Goal: Register for event/course

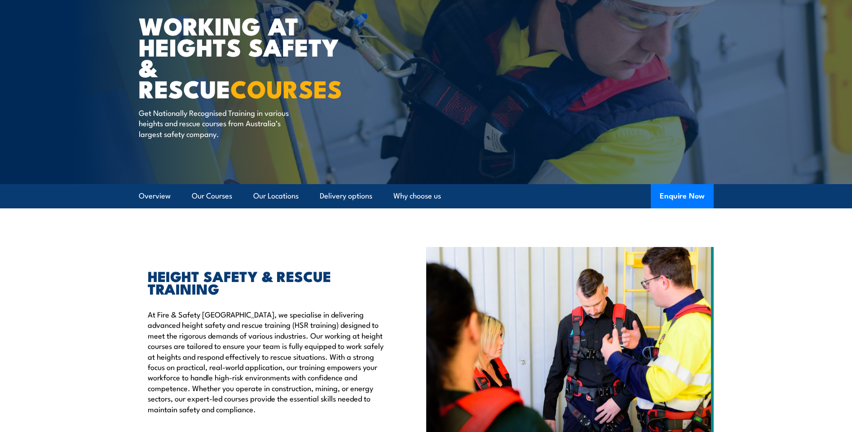
scroll to position [53, 0]
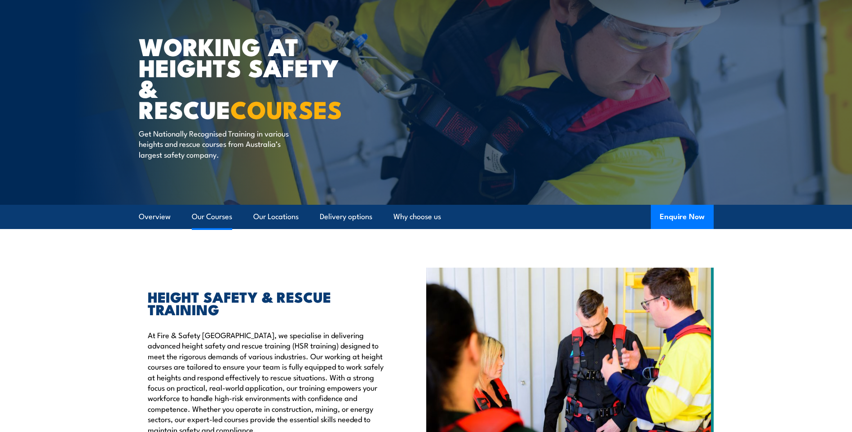
click at [212, 217] on link "Our Courses" at bounding box center [212, 217] width 40 height 24
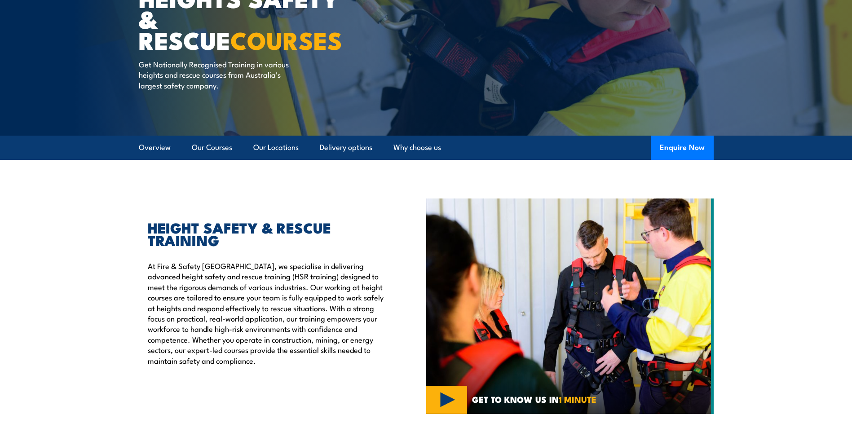
scroll to position [97, 0]
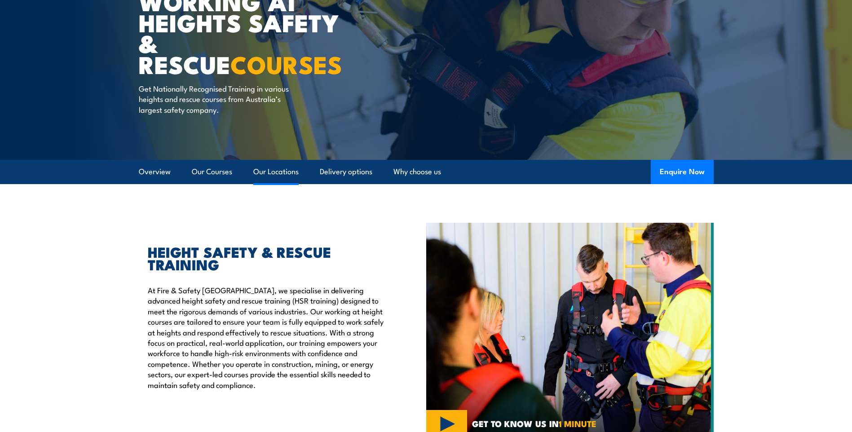
click at [274, 174] on link "Our Locations" at bounding box center [275, 172] width 45 height 24
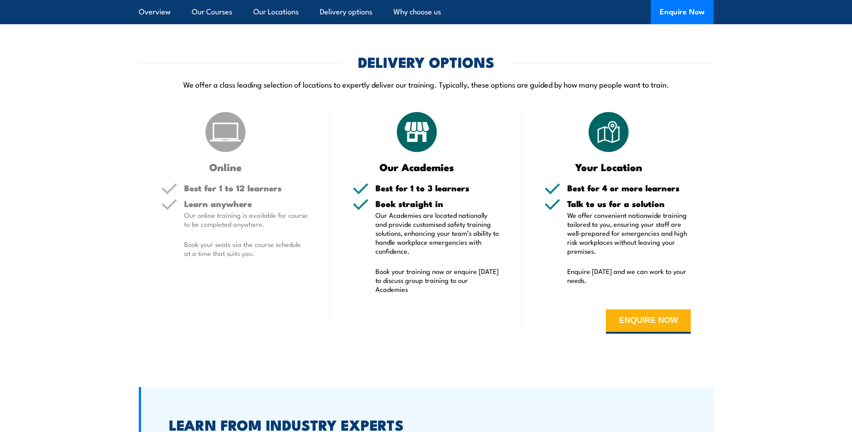
scroll to position [1809, 0]
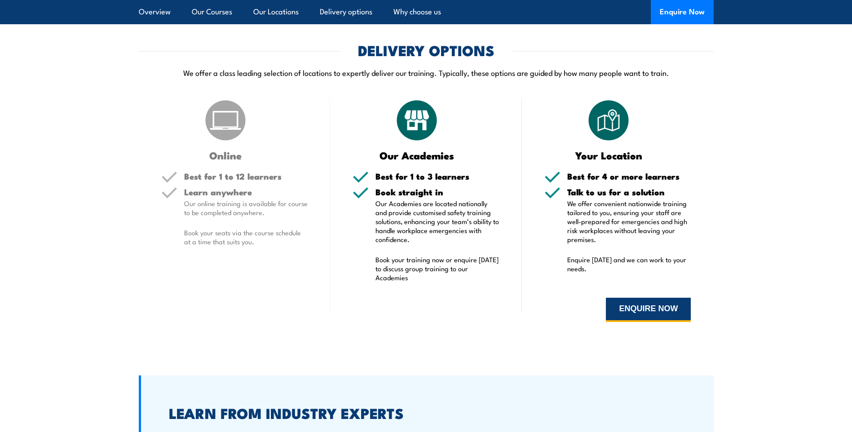
click at [625, 300] on button "ENQUIRE NOW" at bounding box center [648, 310] width 85 height 24
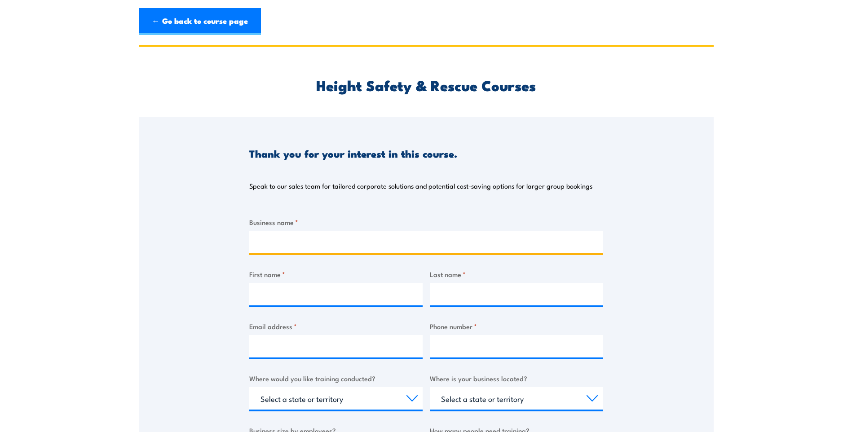
click at [264, 232] on input "Business name *" at bounding box center [425, 242] width 353 height 22
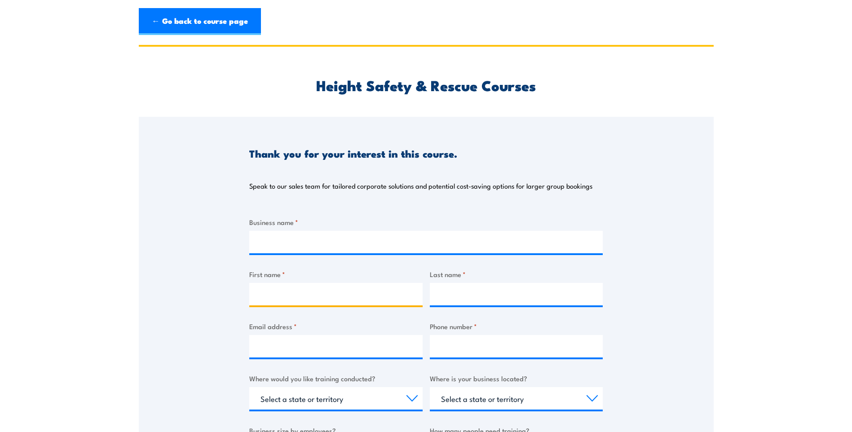
click at [260, 290] on input "First name *" at bounding box center [335, 294] width 173 height 22
click at [261, 295] on input "amuel" at bounding box center [335, 294] width 173 height 22
type input "Samuel"
click at [443, 296] on input "Last name *" at bounding box center [516, 294] width 173 height 22
type input "Bazzocco"
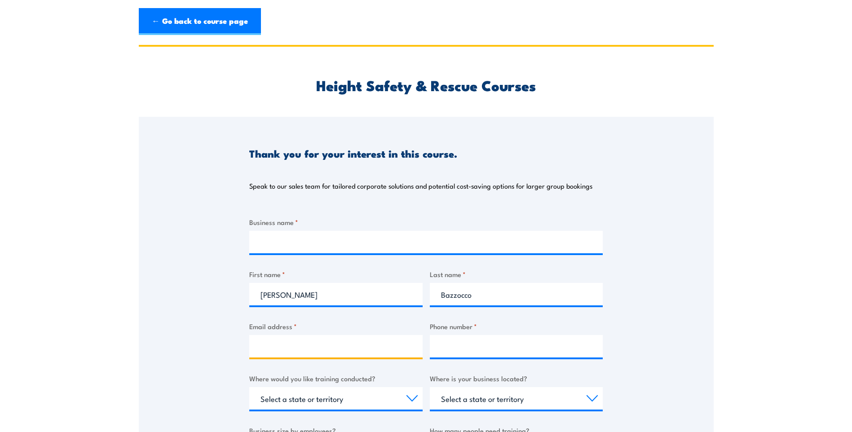
click at [273, 342] on input "Email address *" at bounding box center [335, 346] width 173 height 22
type input "S"
type input "sayrbundaberg@gmail.com"
drag, startPoint x: 493, startPoint y: 347, endPoint x: 440, endPoint y: 344, distance: 52.6
click at [440, 344] on input "0457304806" at bounding box center [516, 346] width 173 height 22
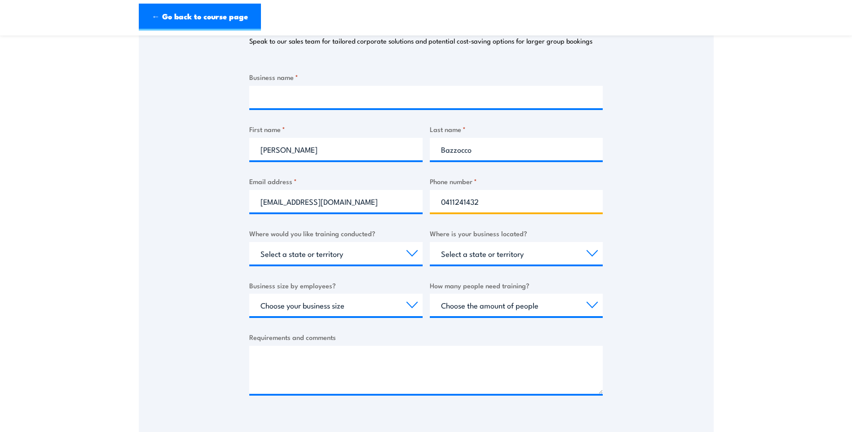
scroll to position [180, 0]
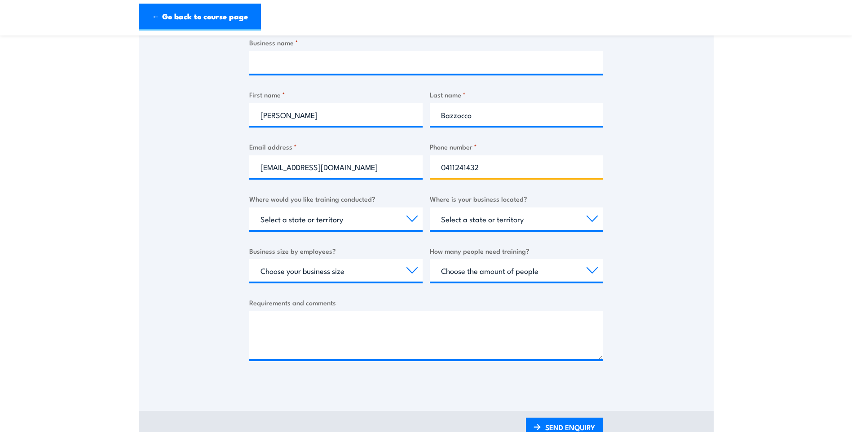
type input "0411241432"
click at [411, 218] on select "Select a state or territory Nationally - multiple locations QLD NSW VIC SA ACT …" at bounding box center [335, 218] width 173 height 22
select select "QLD"
click at [249, 207] on select "Select a state or territory Nationally - multiple locations QLD NSW VIC SA ACT …" at bounding box center [335, 218] width 173 height 22
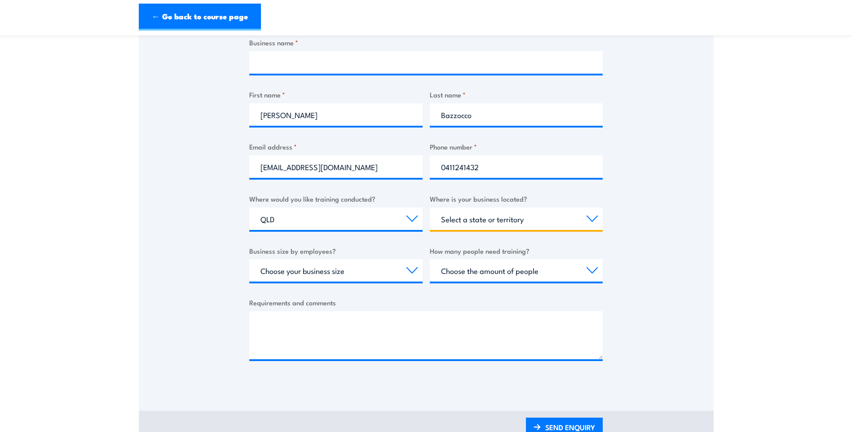
click at [516, 219] on select "Select a state or territory QLD NSW VIC SA ACT WA TAS NT" at bounding box center [516, 218] width 173 height 22
select select "QLD"
click at [430, 207] on select "Select a state or territory QLD NSW VIC SA ACT WA TAS NT" at bounding box center [516, 218] width 173 height 22
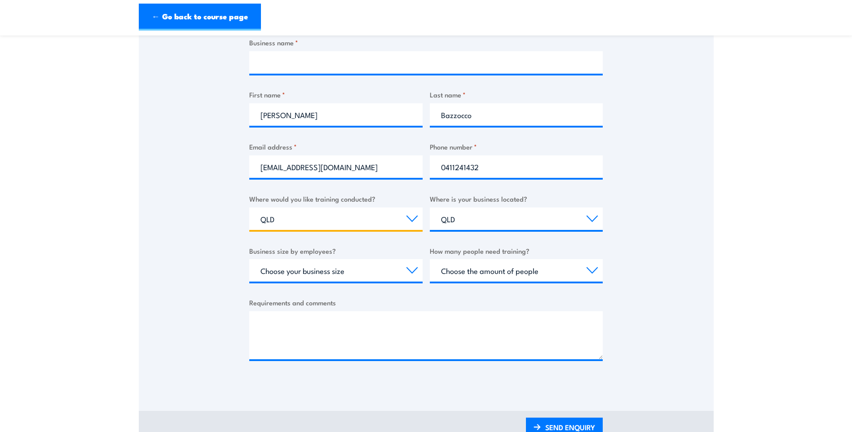
click at [307, 216] on select "Select a state or territory Nationally - multiple locations QLD NSW VIC SA ACT …" at bounding box center [335, 218] width 173 height 22
click at [249, 207] on select "Select a state or territory Nationally - multiple locations QLD NSW VIC SA ACT …" at bounding box center [335, 218] width 173 height 22
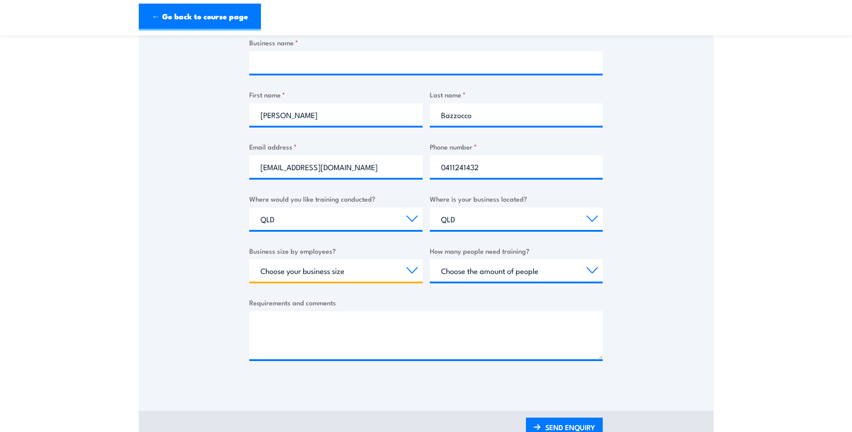
click at [295, 273] on select "Choose your business size 1 to 19 20 to 199 200+" at bounding box center [335, 270] width 173 height 22
select select "1 to 19"
click at [249, 259] on select "Choose your business size 1 to 19 20 to 199 200+" at bounding box center [335, 270] width 173 height 22
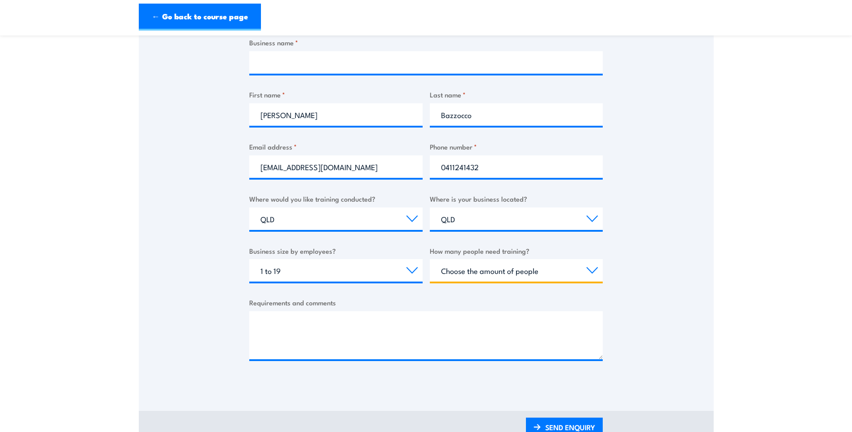
click at [501, 271] on select "Choose the amount of people 1 to 4 5 to 19 20+" at bounding box center [516, 270] width 173 height 22
select select "1 to 4"
click at [430, 259] on select "Choose the amount of people 1 to 4 5 to 19 20+" at bounding box center [516, 270] width 173 height 22
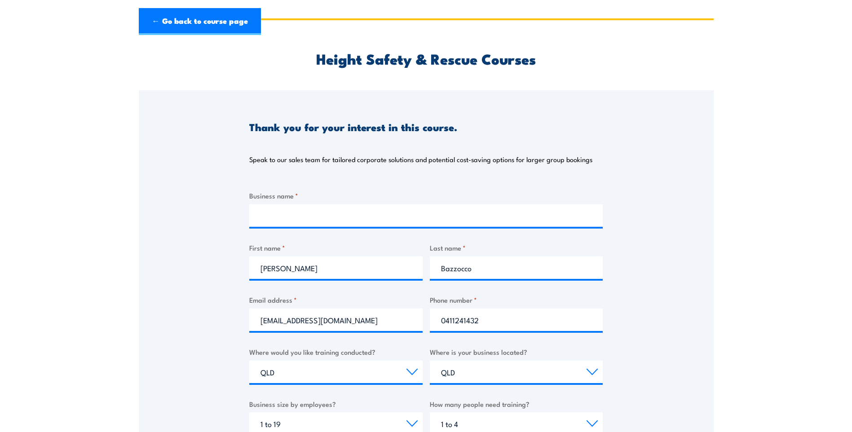
scroll to position [0, 0]
